Goal: Navigation & Orientation: Find specific page/section

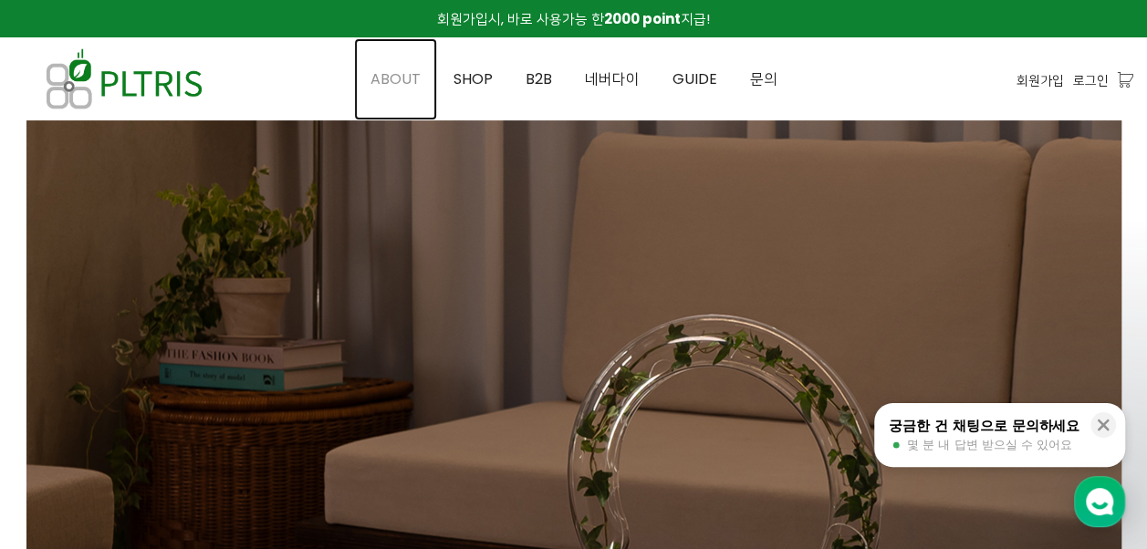
click at [397, 80] on span "ABOUT" at bounding box center [395, 78] width 50 height 21
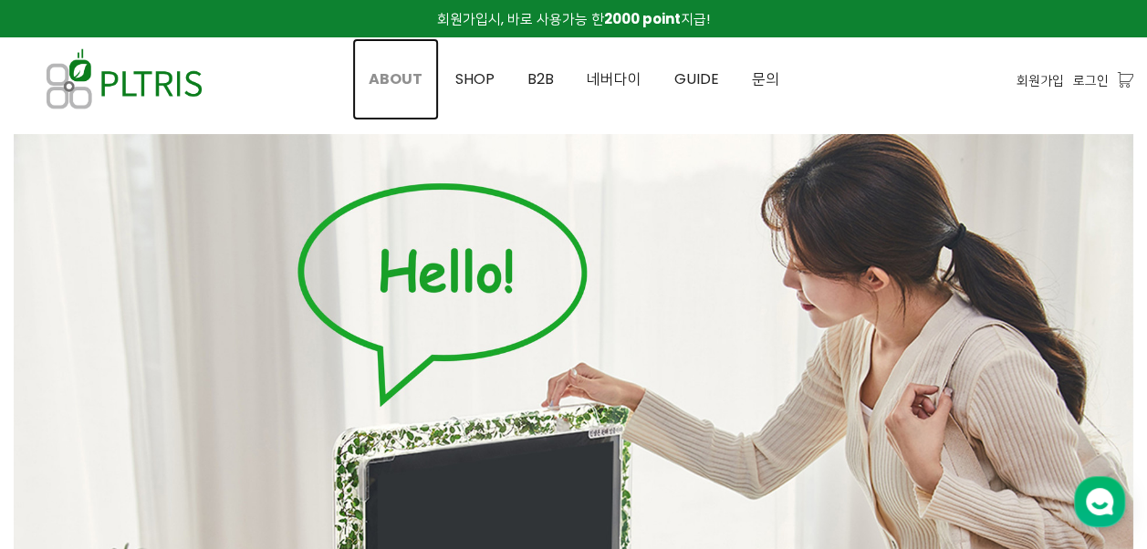
click at [407, 76] on span "ABOUT" at bounding box center [396, 78] width 54 height 21
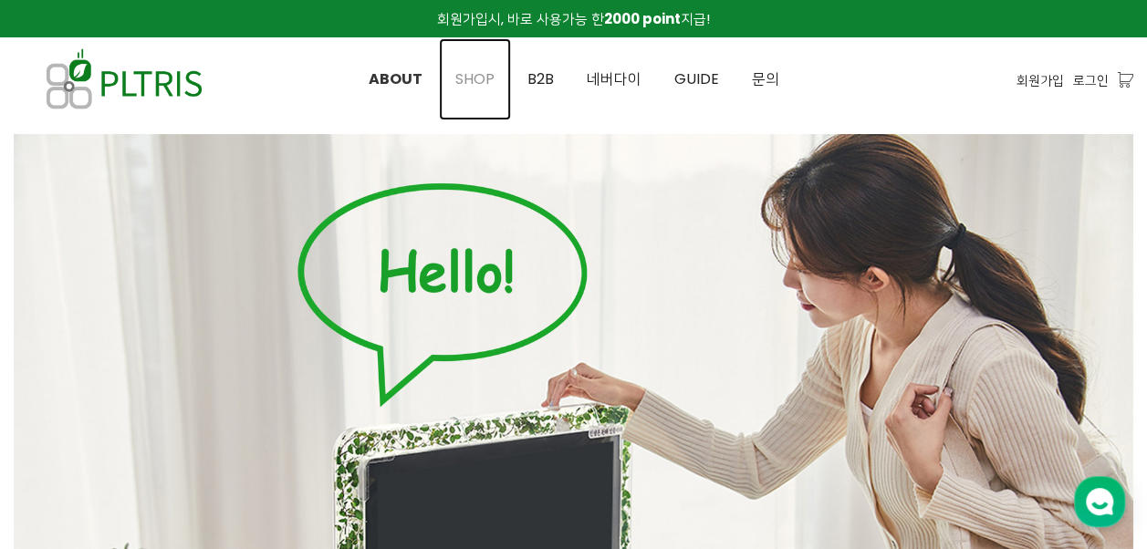
click at [481, 78] on span "SHOP" at bounding box center [474, 78] width 39 height 21
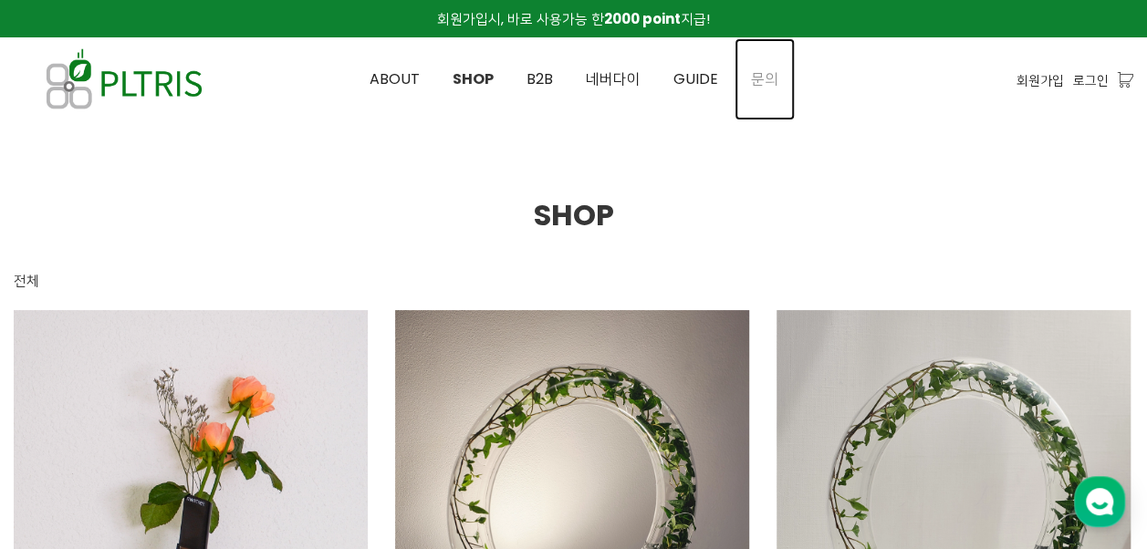
click at [767, 77] on span "문의" at bounding box center [764, 78] width 27 height 21
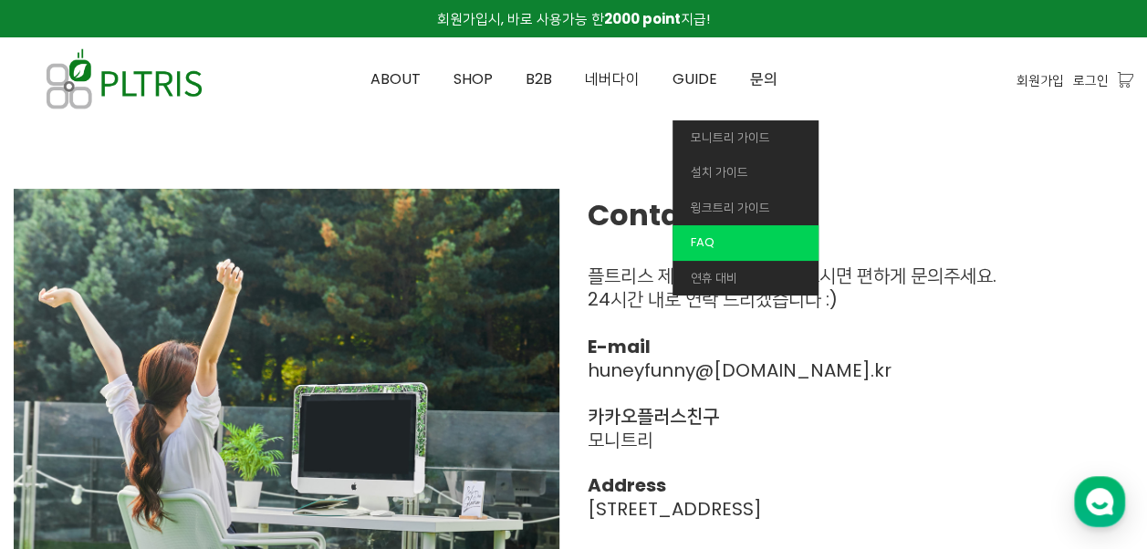
click at [704, 245] on span "FAQ" at bounding box center [703, 242] width 24 height 17
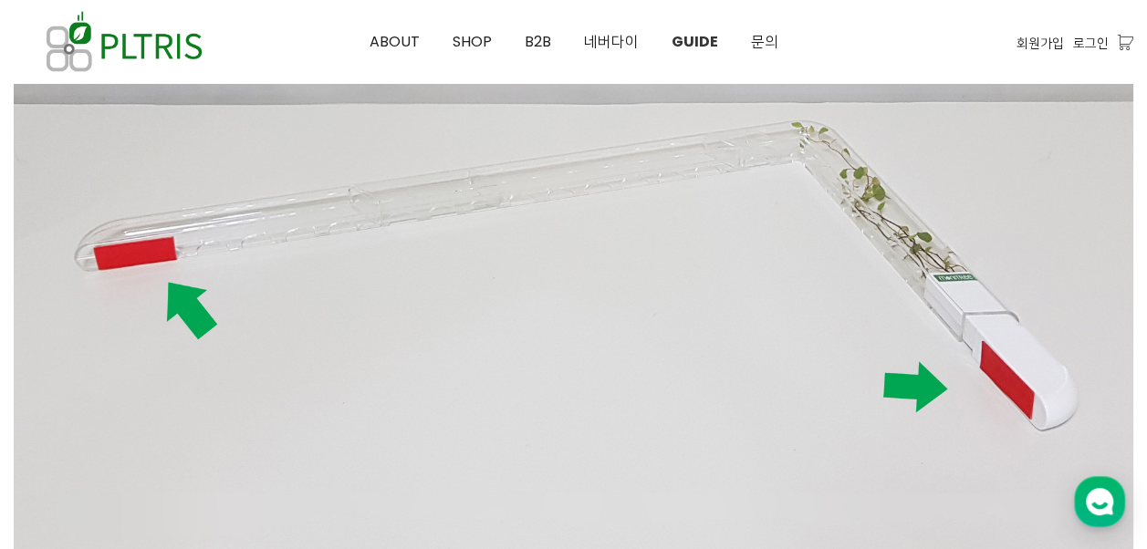
scroll to position [1278, 0]
